Goal: Transaction & Acquisition: Download file/media

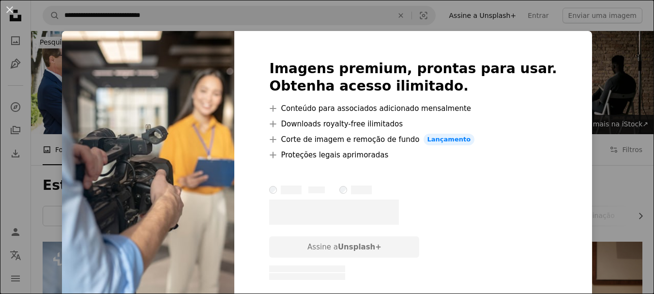
scroll to position [242, 0]
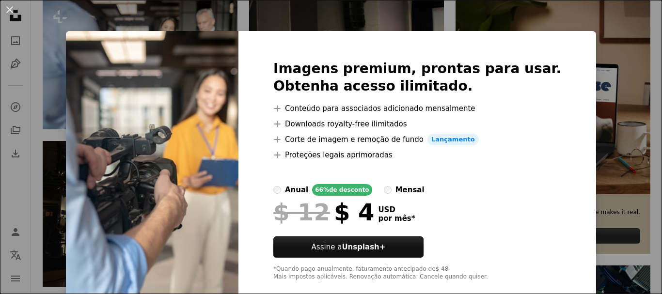
click at [591, 46] on div "An X shape Imagens premium, prontas para usar. Obtenha acesso ilimitado. A plus…" at bounding box center [331, 147] width 662 height 294
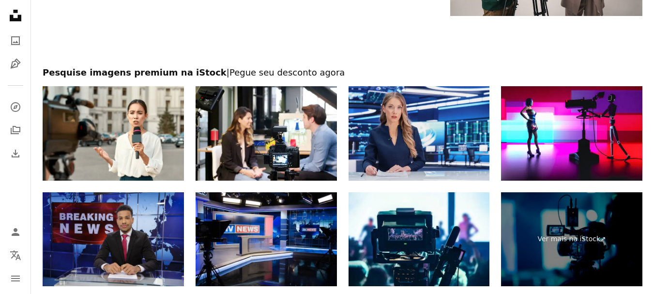
scroll to position [1696, 0]
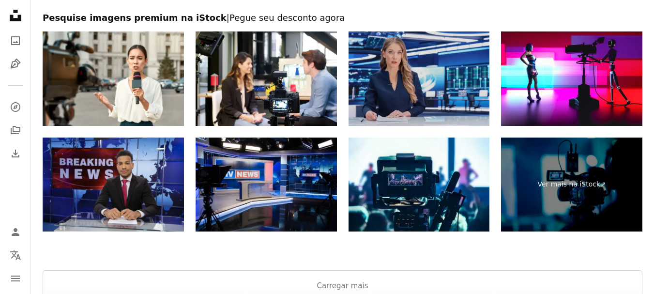
click at [424, 76] on img at bounding box center [419, 78] width 141 height 94
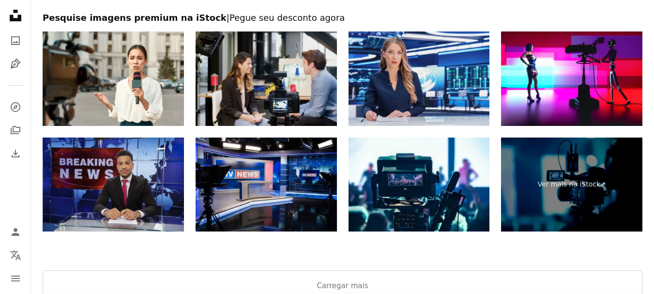
click at [299, 70] on img at bounding box center [266, 78] width 141 height 94
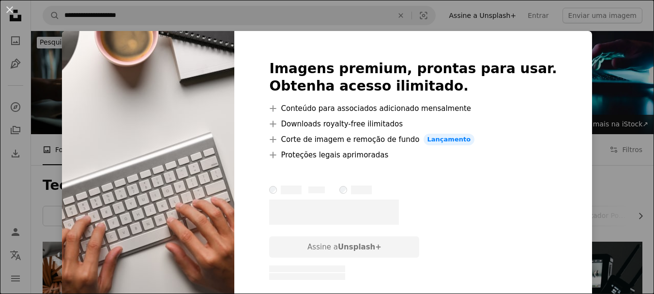
scroll to position [242, 0]
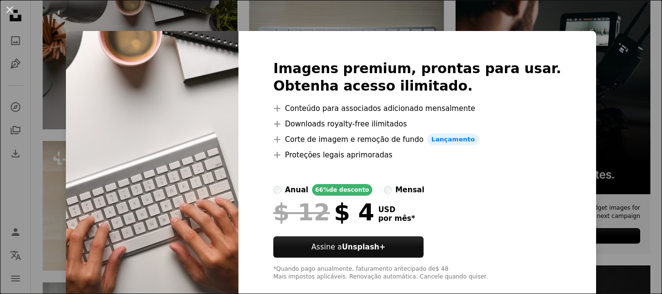
click at [596, 97] on div "An X shape Imagens premium, prontas para usar. Obtenha acesso ilimitado. A plus…" at bounding box center [331, 147] width 662 height 294
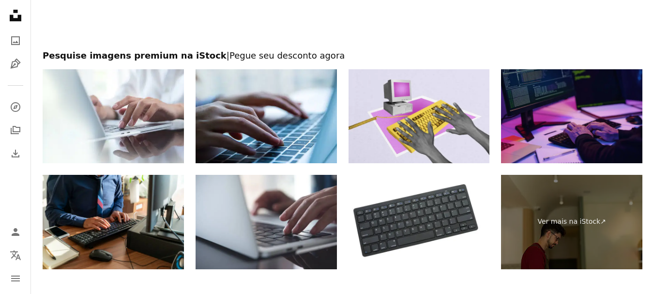
scroll to position [1510, 0]
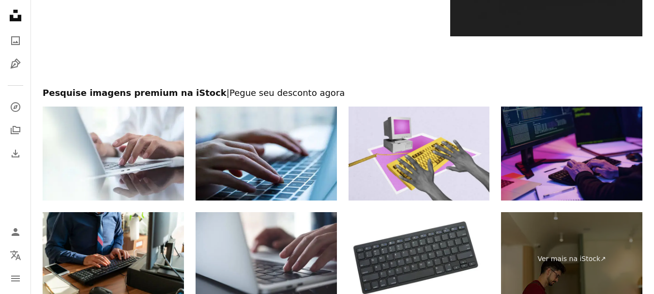
click at [571, 150] on img at bounding box center [571, 154] width 141 height 94
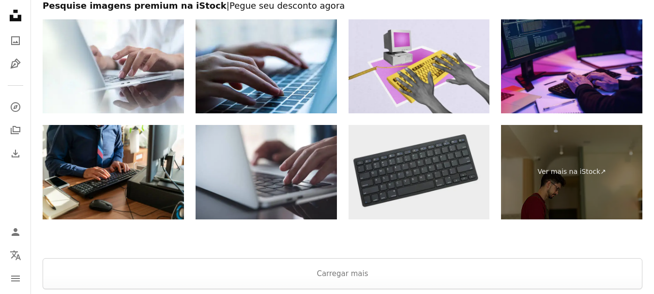
scroll to position [1607, 0]
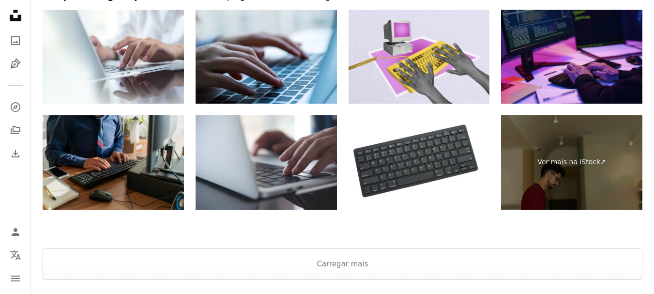
click at [133, 166] on img at bounding box center [113, 162] width 141 height 94
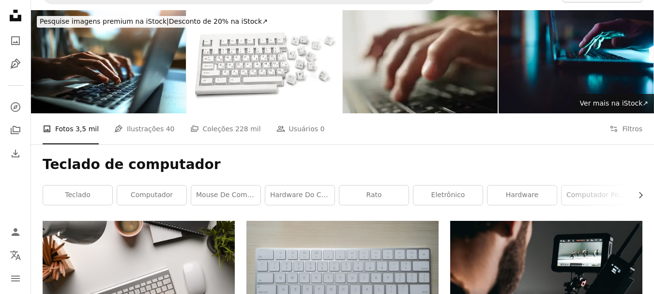
scroll to position [0, 0]
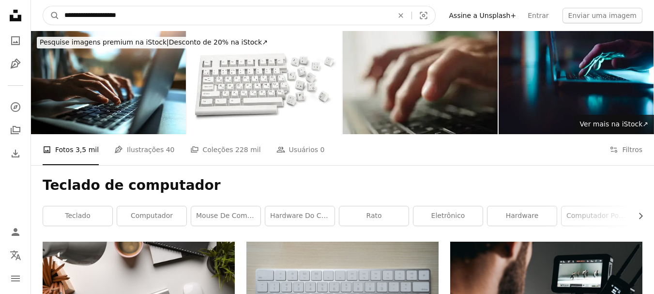
drag, startPoint x: 227, startPoint y: 17, endPoint x: 34, endPoint y: 17, distance: 192.8
click at [34, 17] on nav "**********" at bounding box center [342, 15] width 623 height 31
type input "**********"
click button "A magnifying glass" at bounding box center [51, 15] width 16 height 18
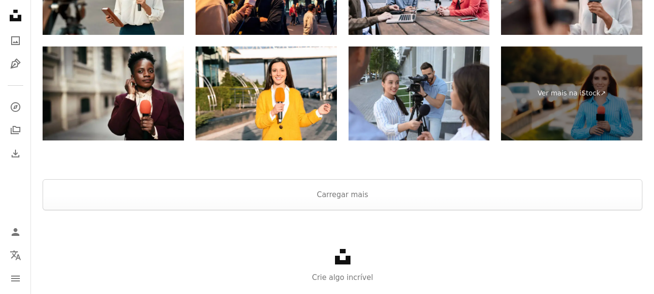
scroll to position [2099, 0]
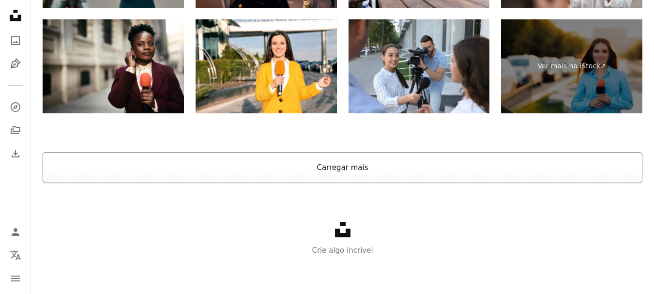
click at [344, 165] on button "Carregar mais" at bounding box center [343, 167] width 600 height 31
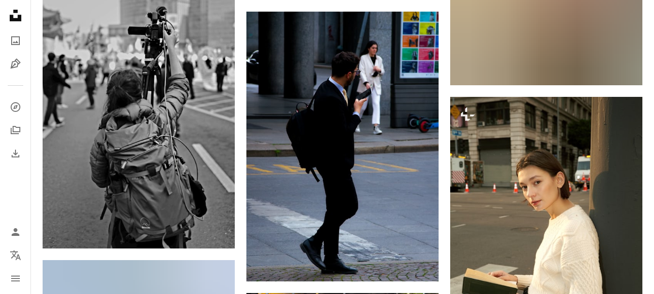
scroll to position [0, 0]
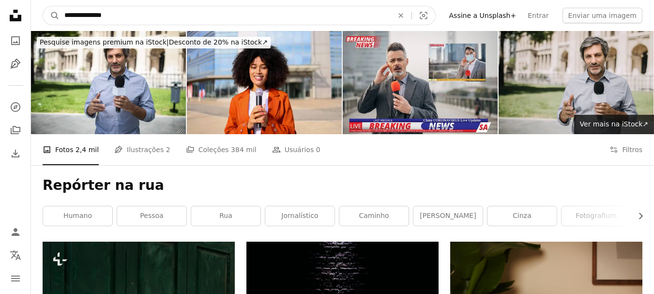
drag, startPoint x: 170, startPoint y: 16, endPoint x: 91, endPoint y: 26, distance: 79.6
click at [91, 26] on nav "**********" at bounding box center [342, 15] width 623 height 31
type input "**********"
click at [43, 6] on button "A magnifying glass" at bounding box center [51, 15] width 16 height 18
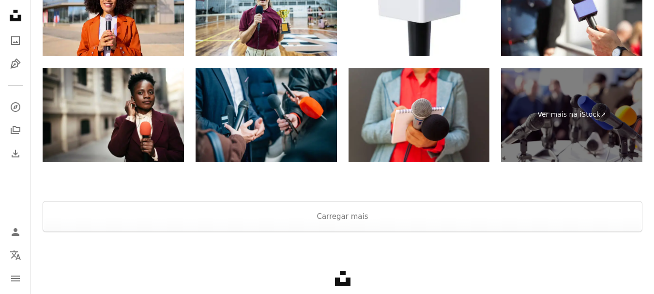
scroll to position [1889, 0]
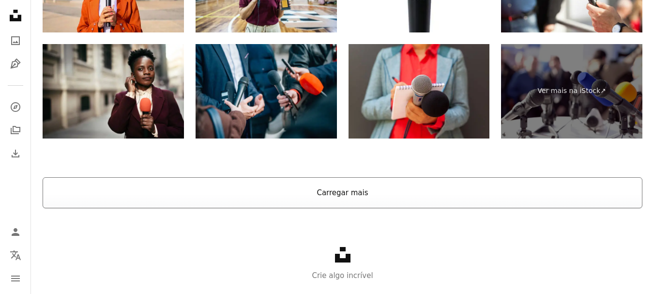
click at [340, 188] on button "Carregar mais" at bounding box center [343, 192] width 600 height 31
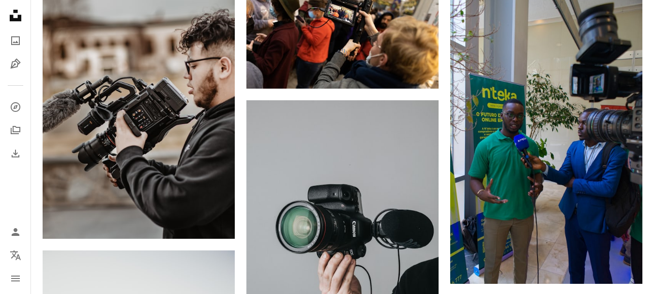
scroll to position [5958, 0]
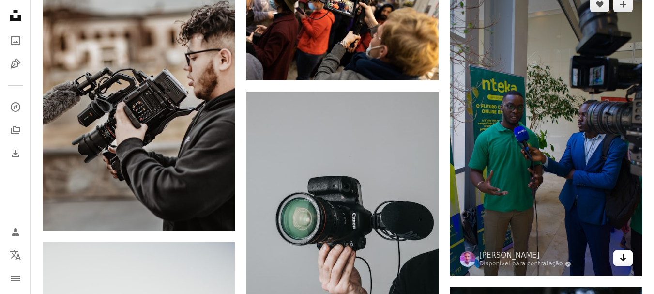
click at [624, 260] on icon "Arrow pointing down" at bounding box center [624, 258] width 8 height 12
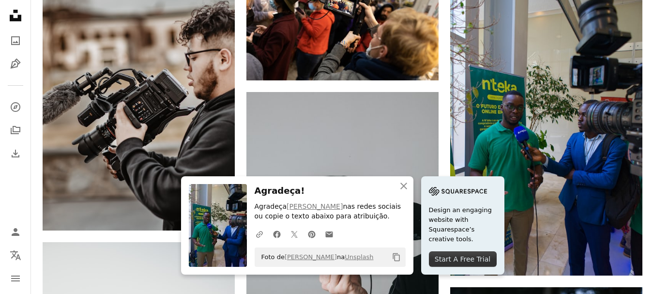
click at [393, 252] on button "Copy content" at bounding box center [397, 257] width 16 height 16
drag, startPoint x: 403, startPoint y: 183, endPoint x: 438, endPoint y: 194, distance: 37.1
click at [403, 182] on icon "An X shape" at bounding box center [404, 186] width 12 height 12
